Goal: Check status

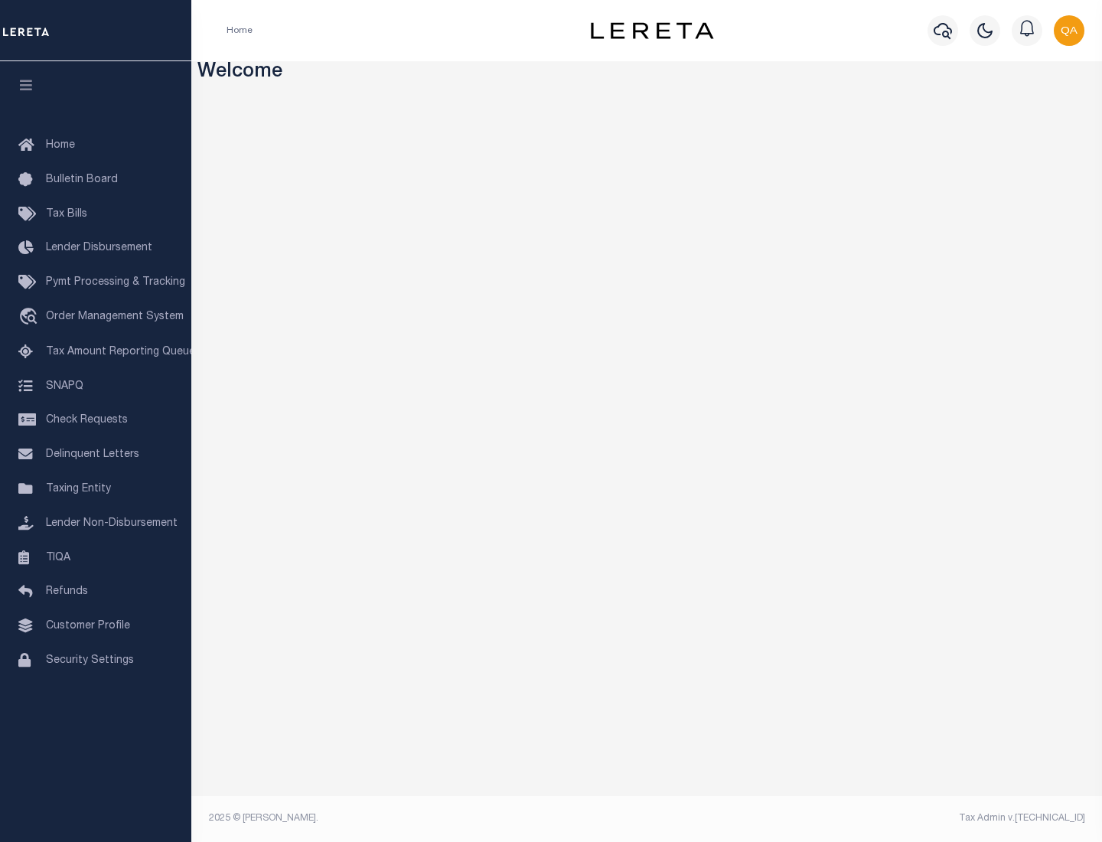
click at [96, 420] on span "Check Requests" at bounding box center [87, 420] width 82 height 11
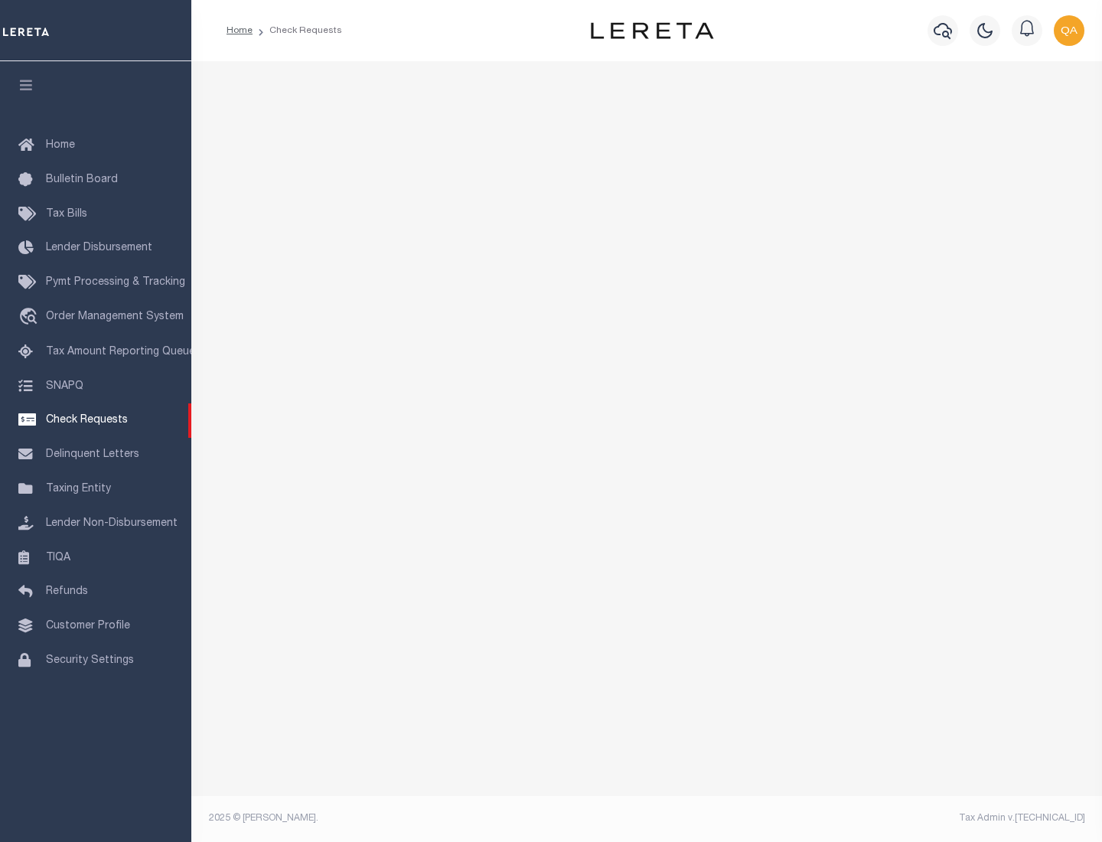
select select "50"
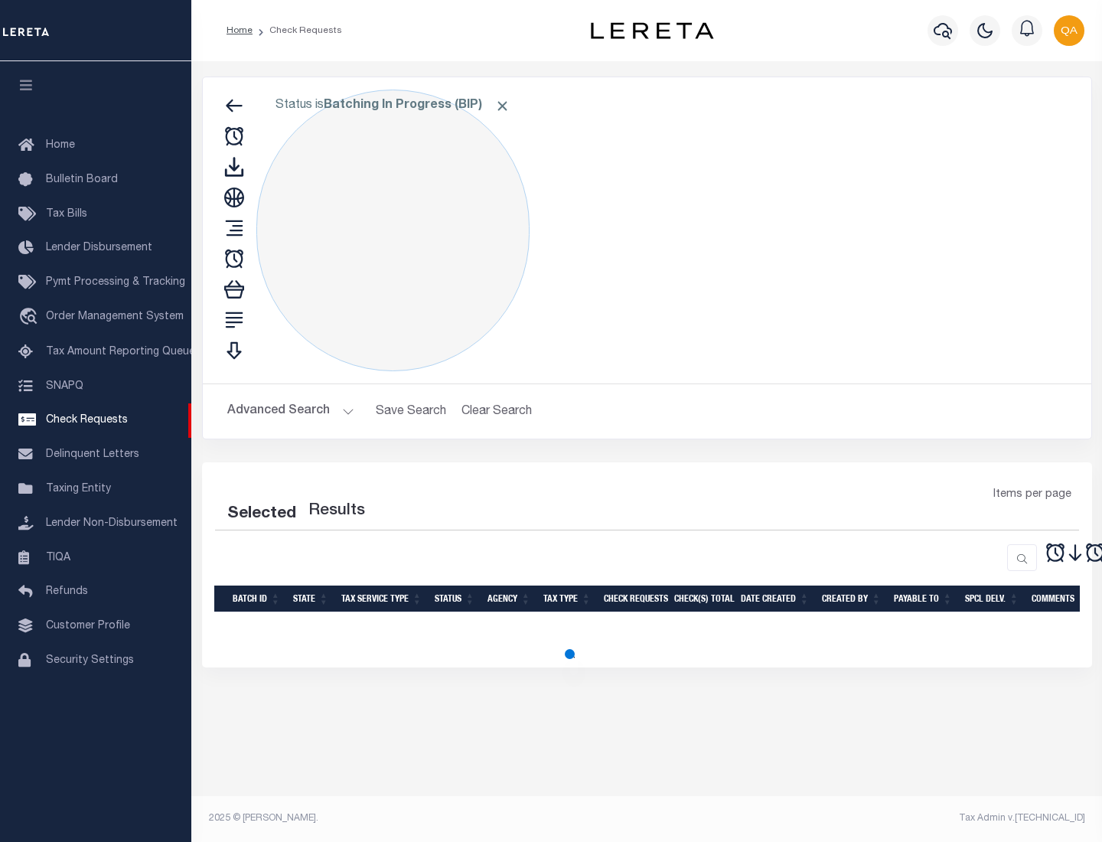
select select "50"
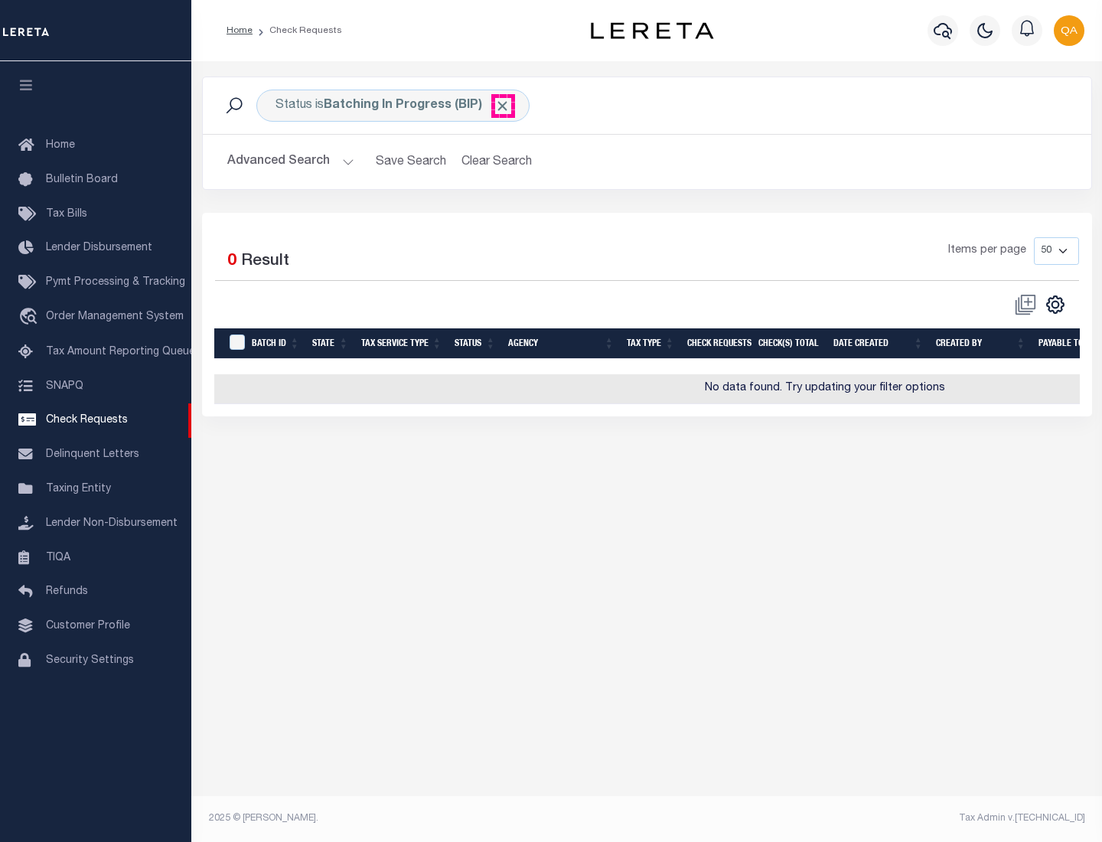
click at [503, 106] on span "Click to Remove" at bounding box center [502, 106] width 16 height 16
